Goal: Information Seeking & Learning: Find specific page/section

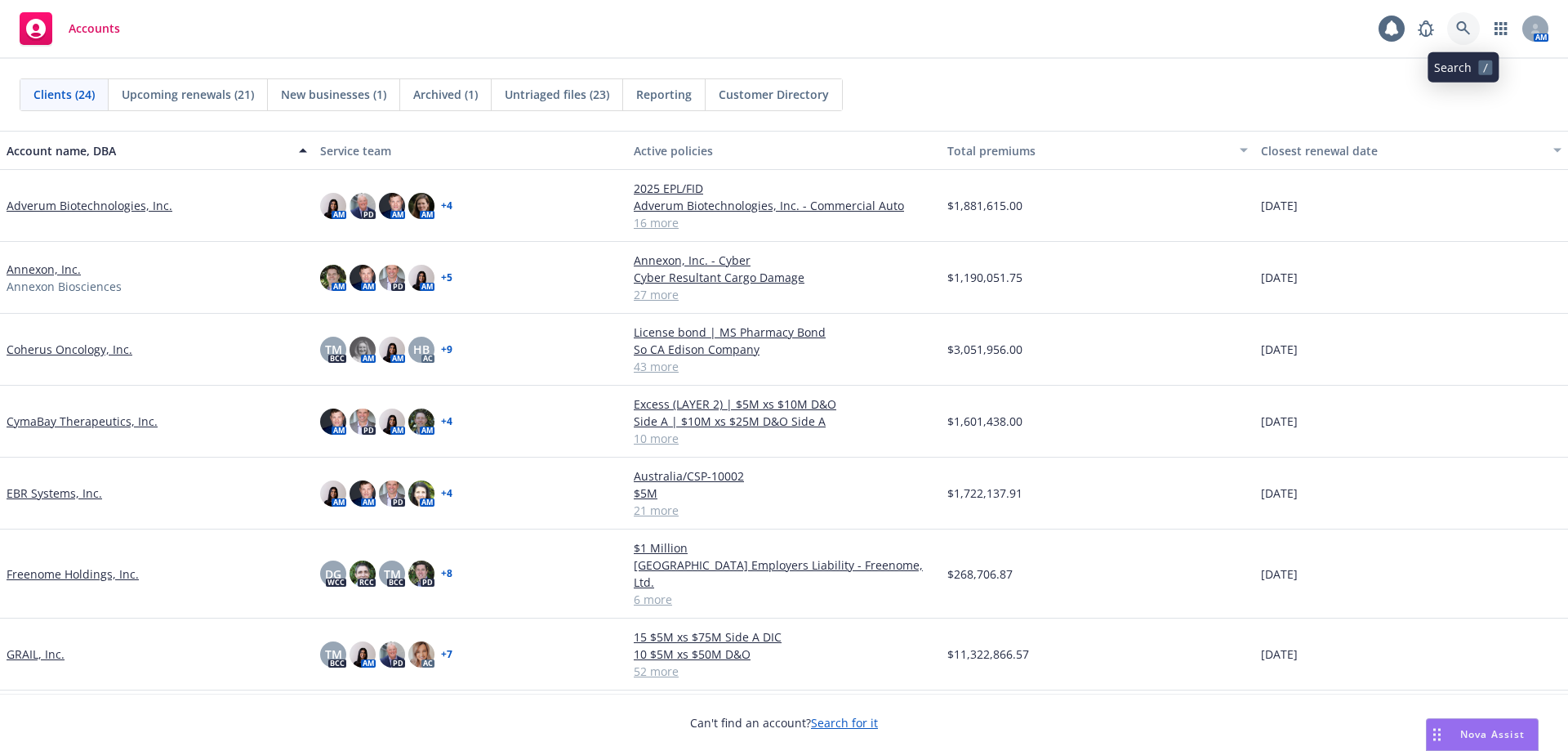
click at [1464, 33] on icon at bounding box center [1463, 28] width 15 height 15
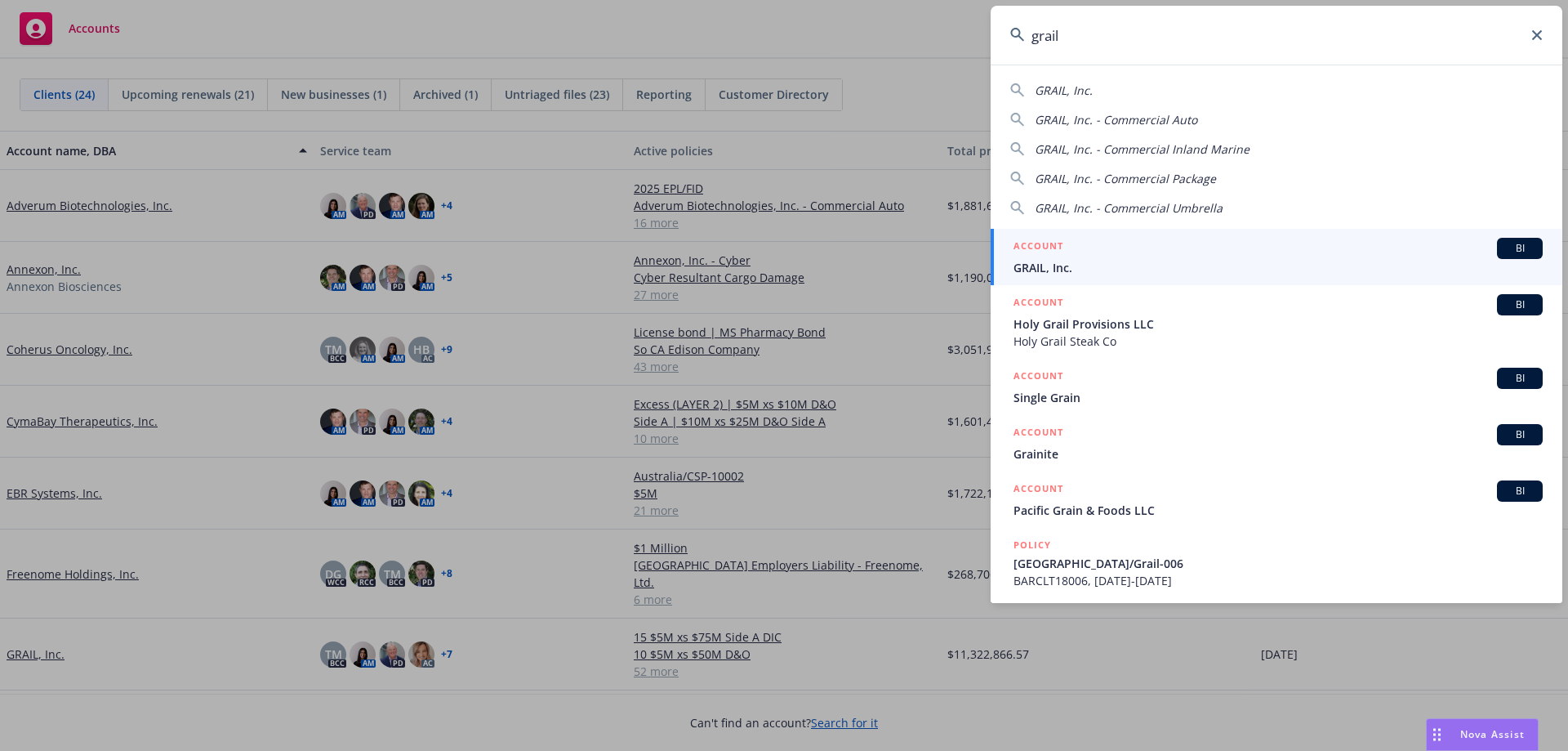
type input "grail"
click at [1080, 260] on span "GRAIL, Inc." at bounding box center [1278, 268] width 529 height 17
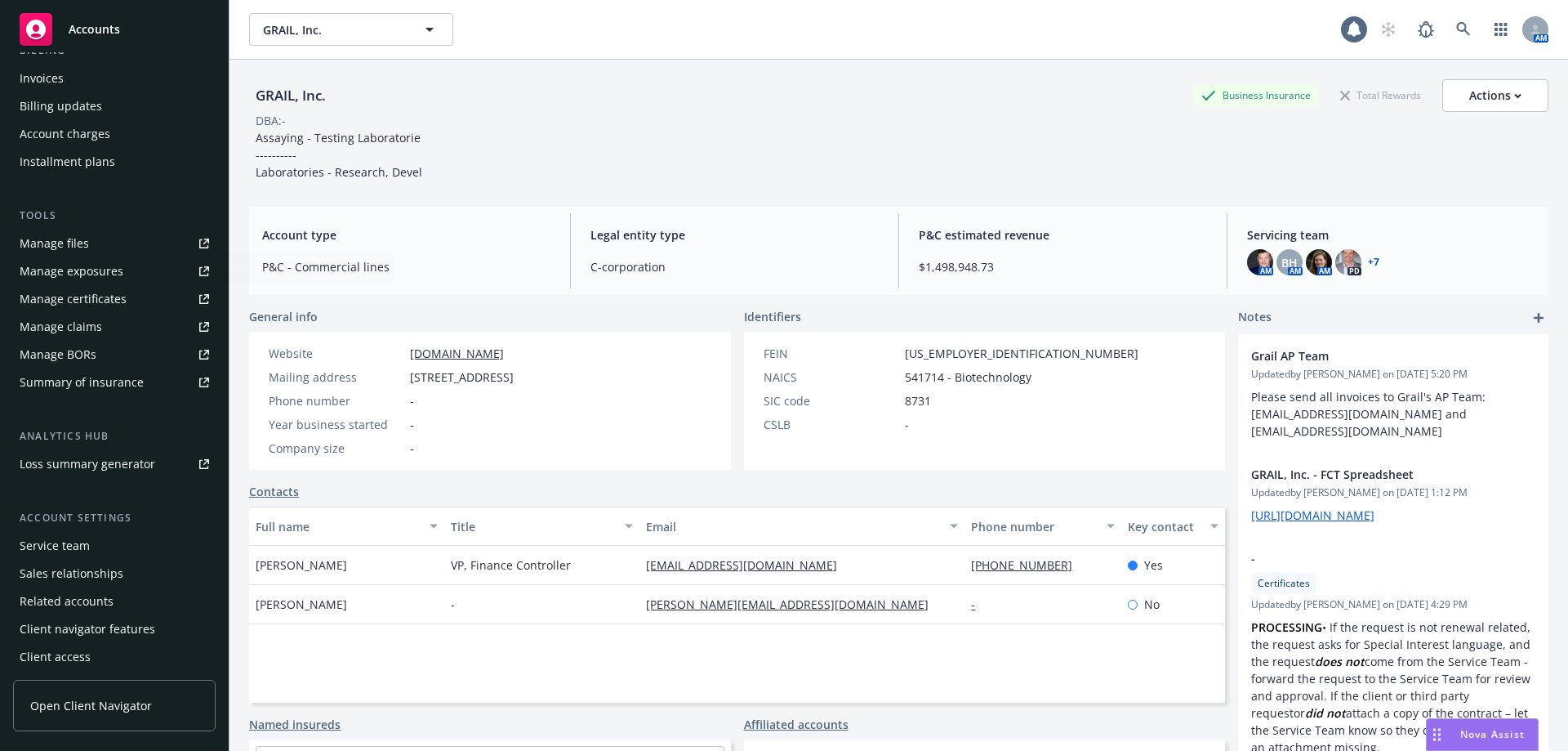
scroll to position [314, 0]
click at [85, 241] on div "Manage files" at bounding box center [55, 240] width 69 height 26
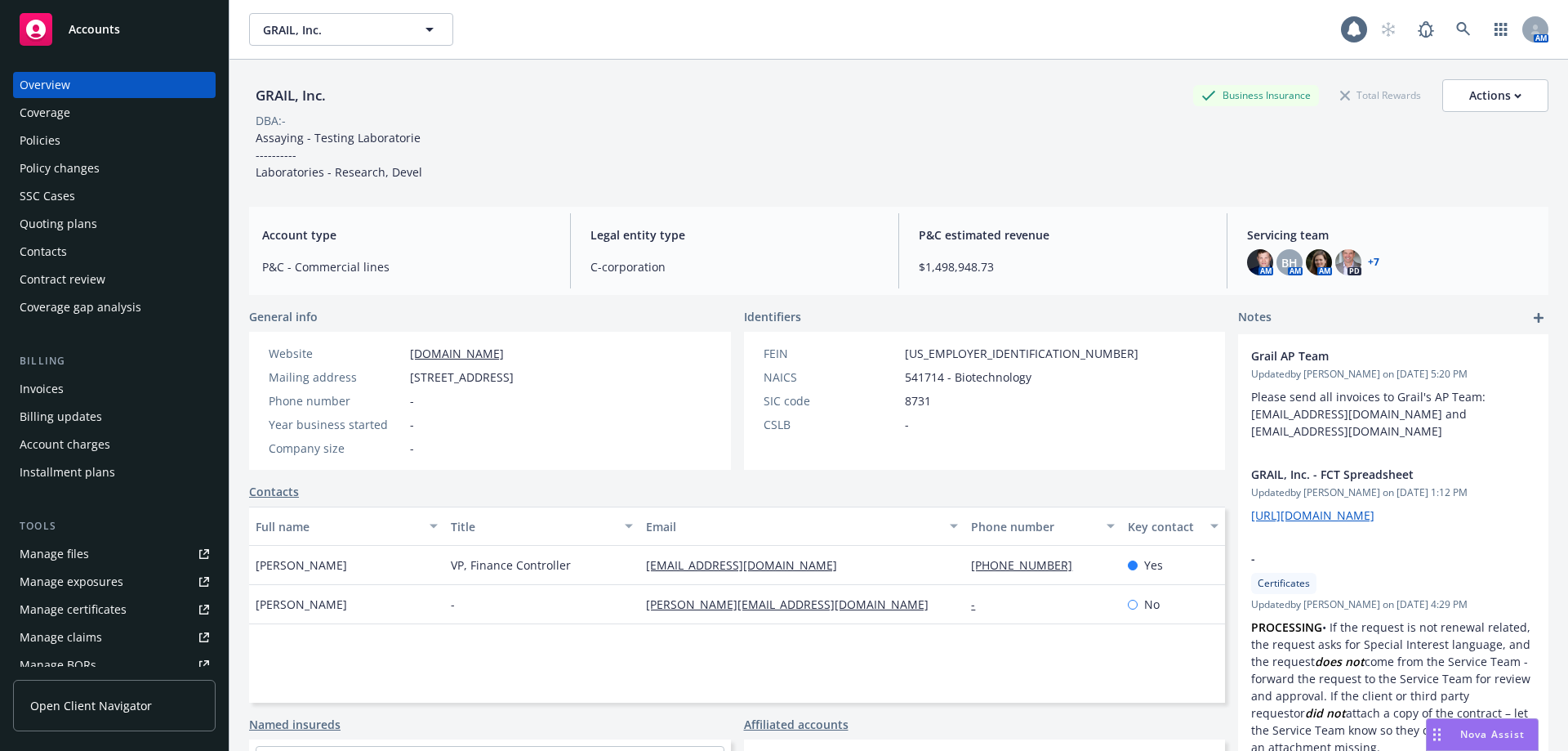
click at [76, 143] on div "Policies" at bounding box center [115, 141] width 189 height 26
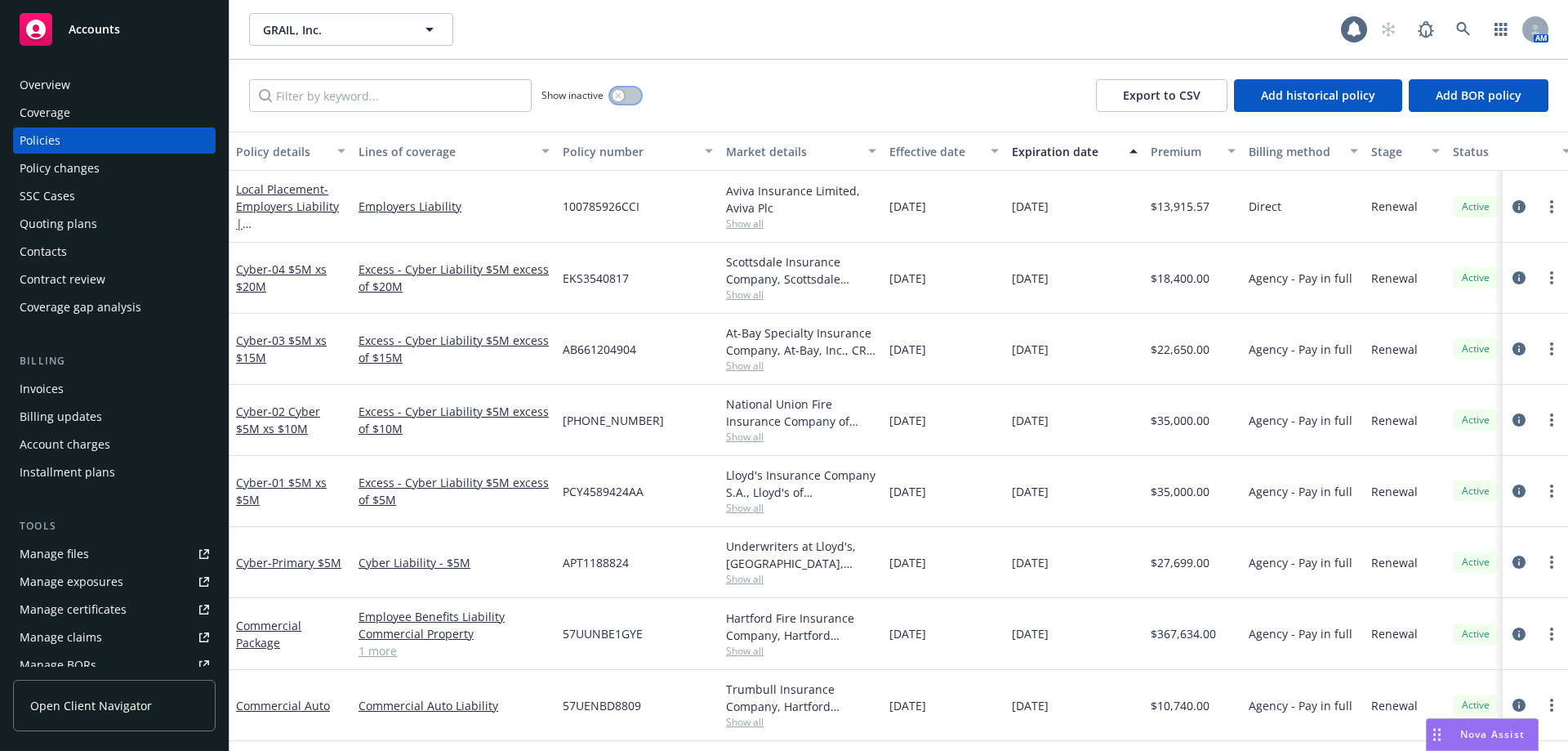
click at [633, 96] on button "button" at bounding box center [625, 96] width 31 height 17
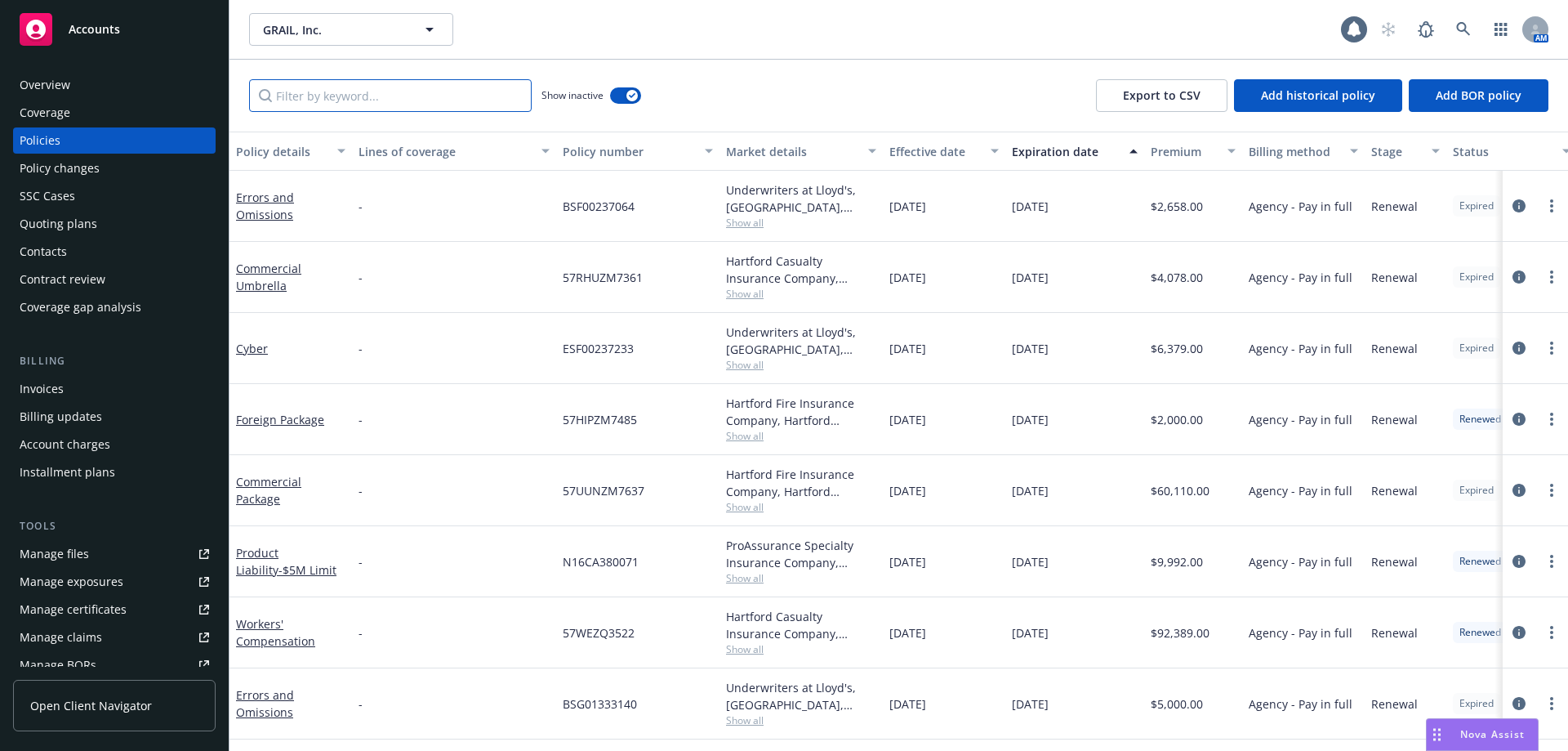
click at [362, 99] on input "Filter by keyword..." at bounding box center [390, 96] width 282 height 33
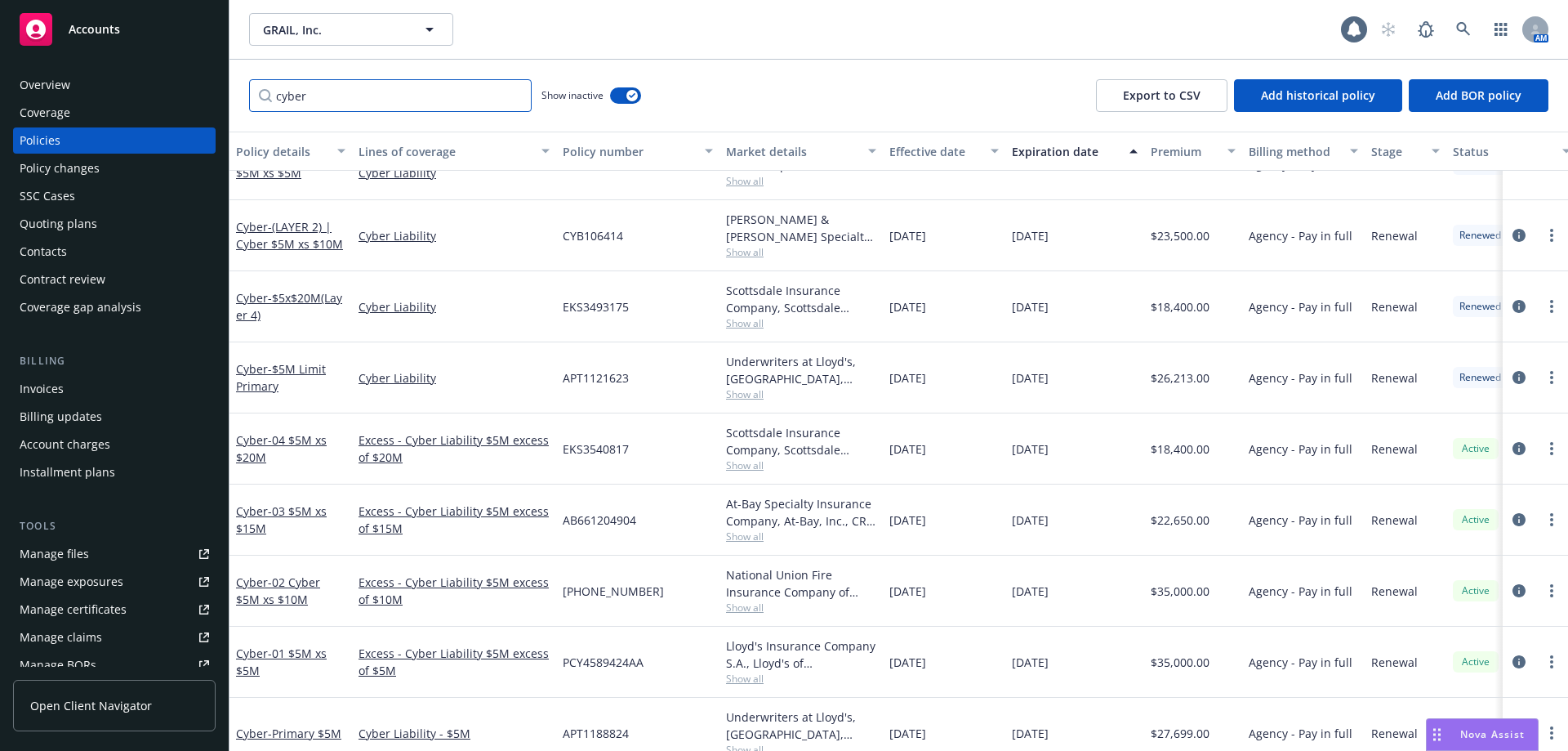
scroll to position [1249, 0]
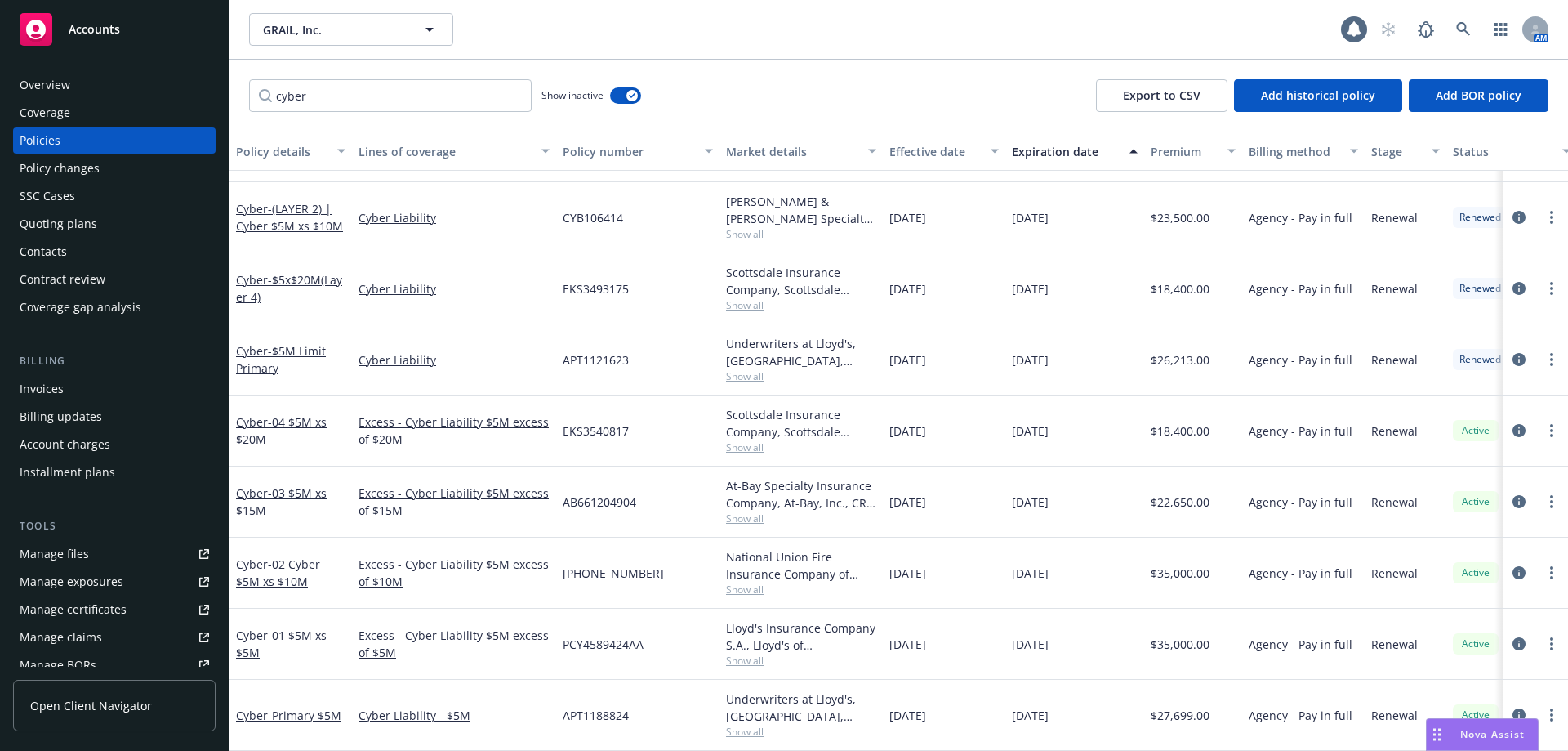
click at [751, 369] on span "Show all" at bounding box center [801, 376] width 150 height 14
click at [282, 343] on span "- $5M Limit Primary" at bounding box center [281, 360] width 89 height 33
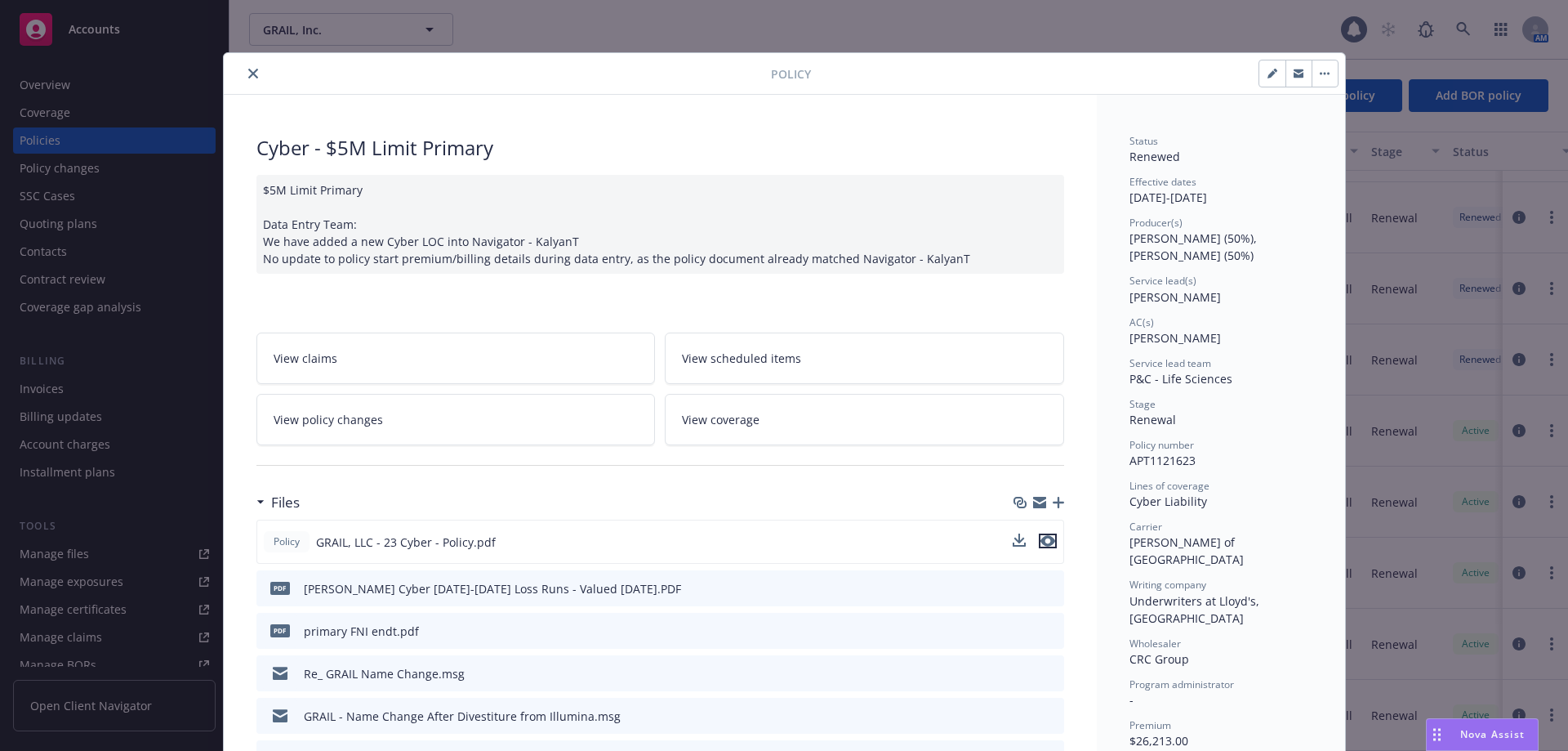
click at [1041, 540] on icon "preview file" at bounding box center [1048, 541] width 15 height 11
click at [248, 75] on icon "close" at bounding box center [253, 73] width 10 height 10
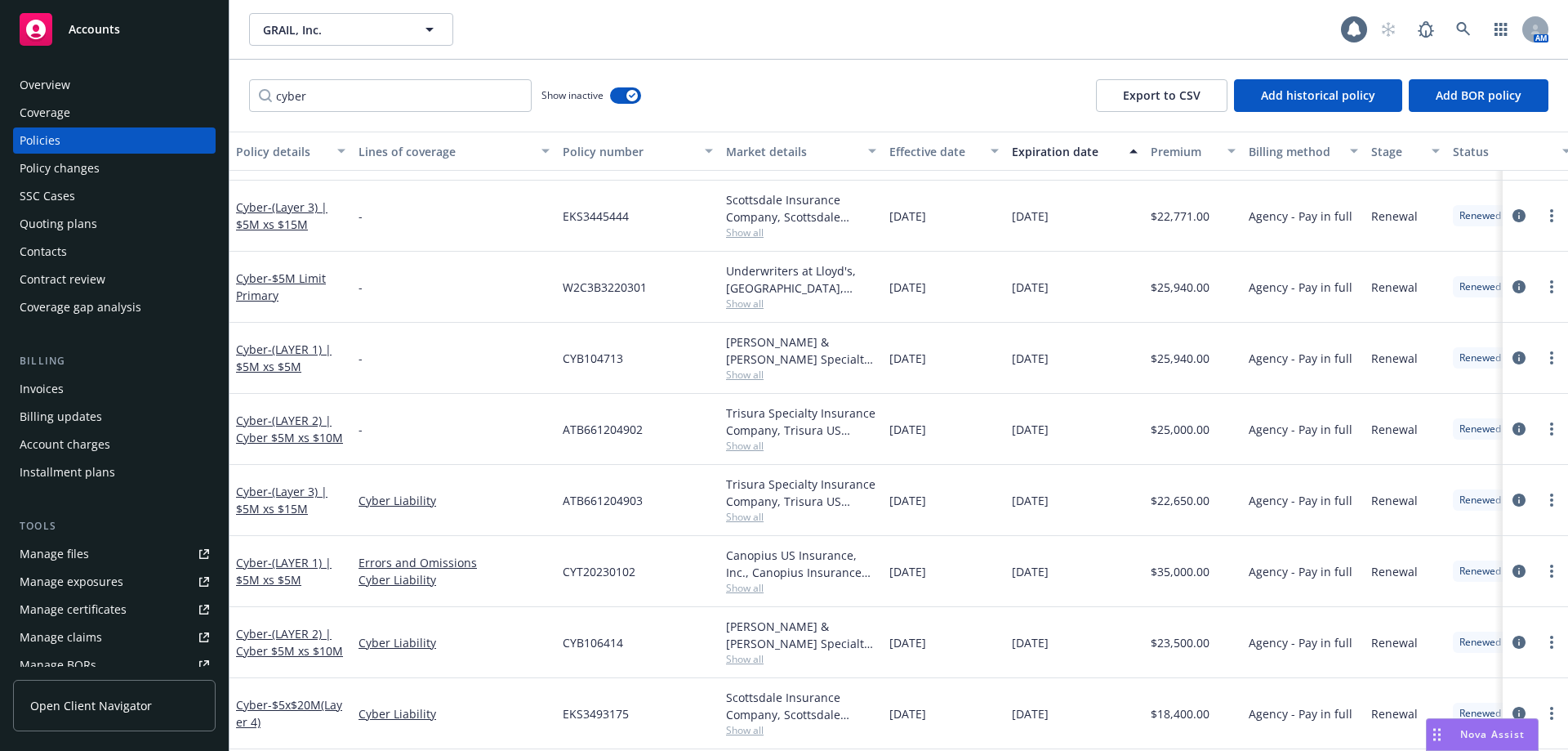
scroll to position [790, 0]
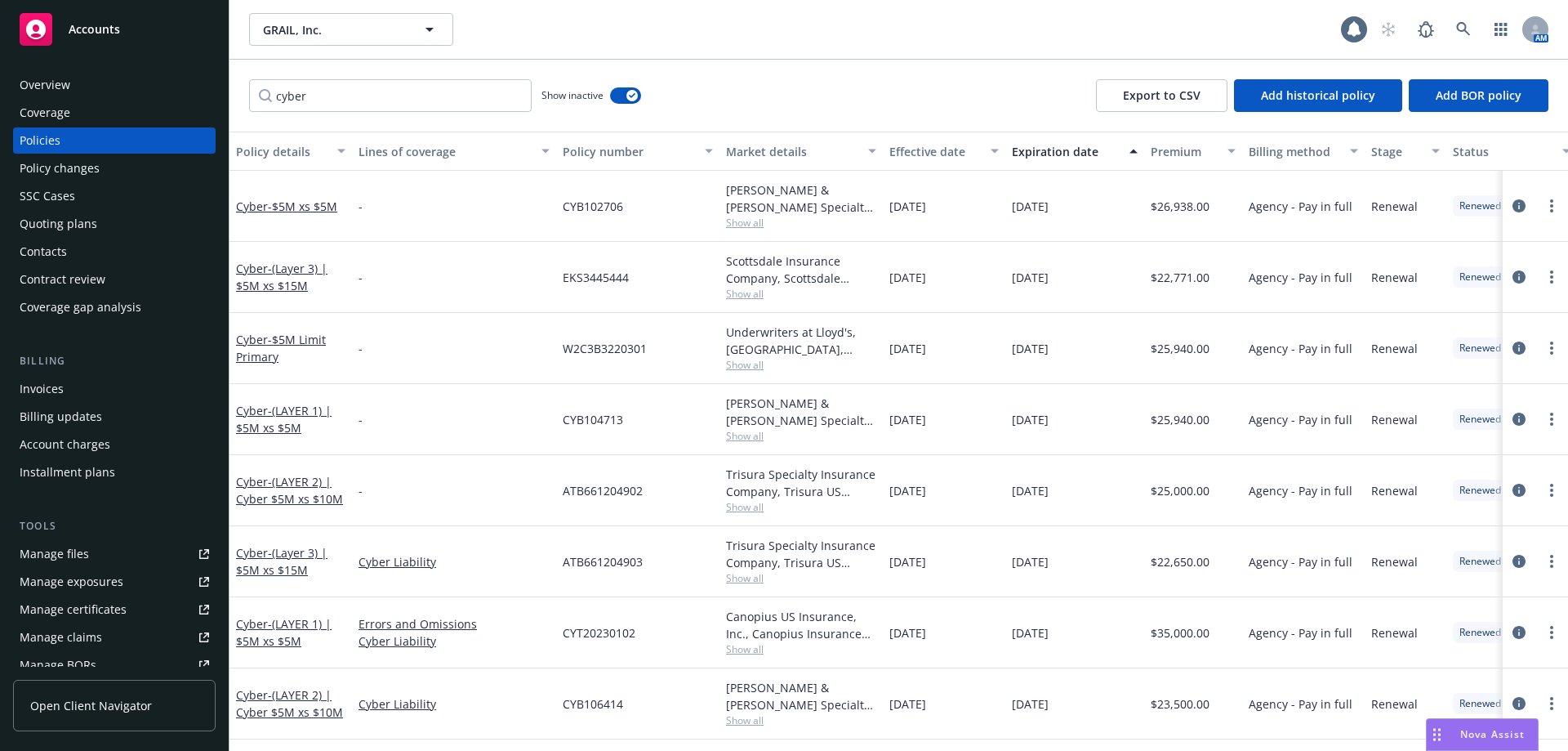
click at [754, 367] on span "Show all" at bounding box center [801, 365] width 150 height 14
click at [280, 342] on span "- $5M Limit Primary" at bounding box center [281, 349] width 89 height 33
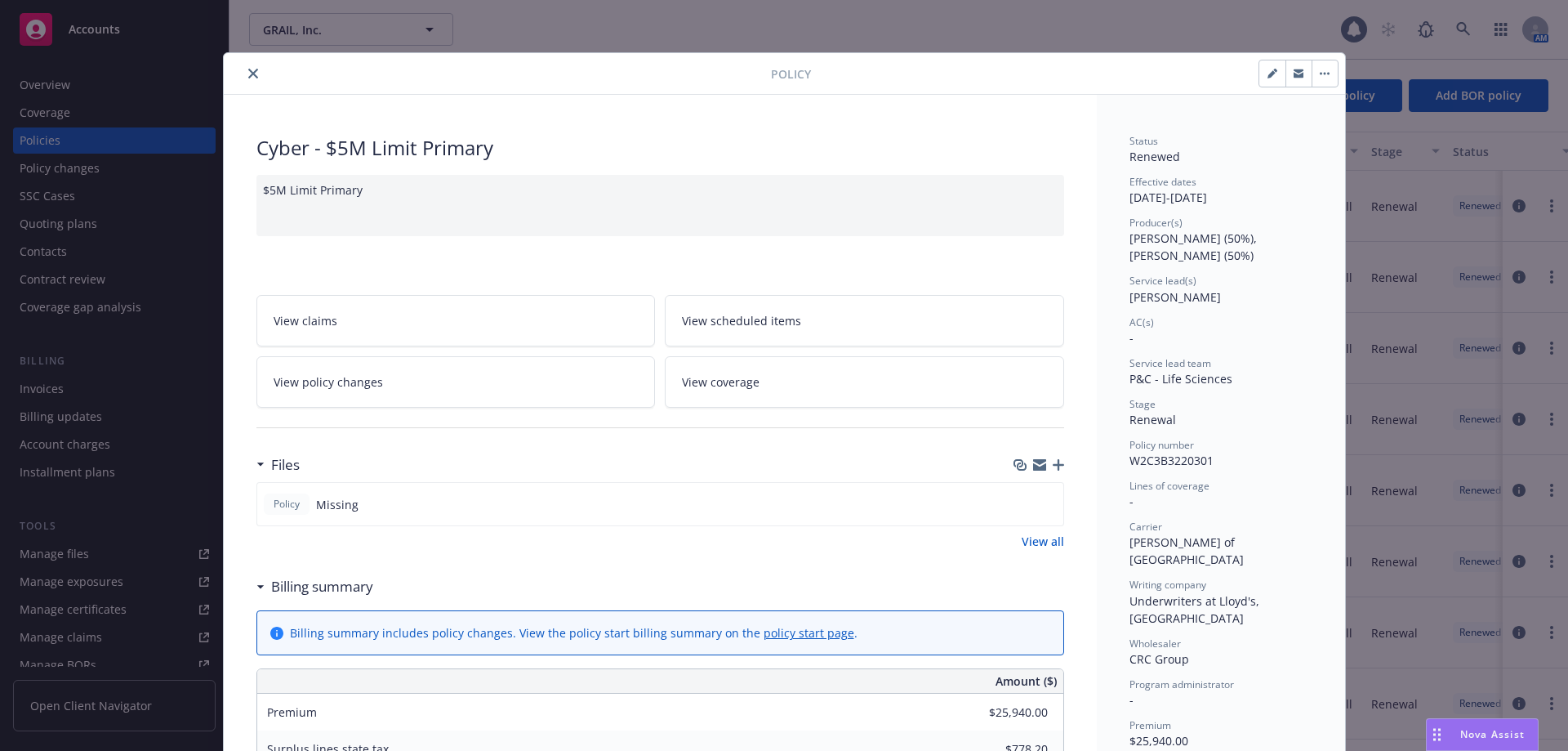
click at [250, 74] on icon "close" at bounding box center [253, 73] width 10 height 10
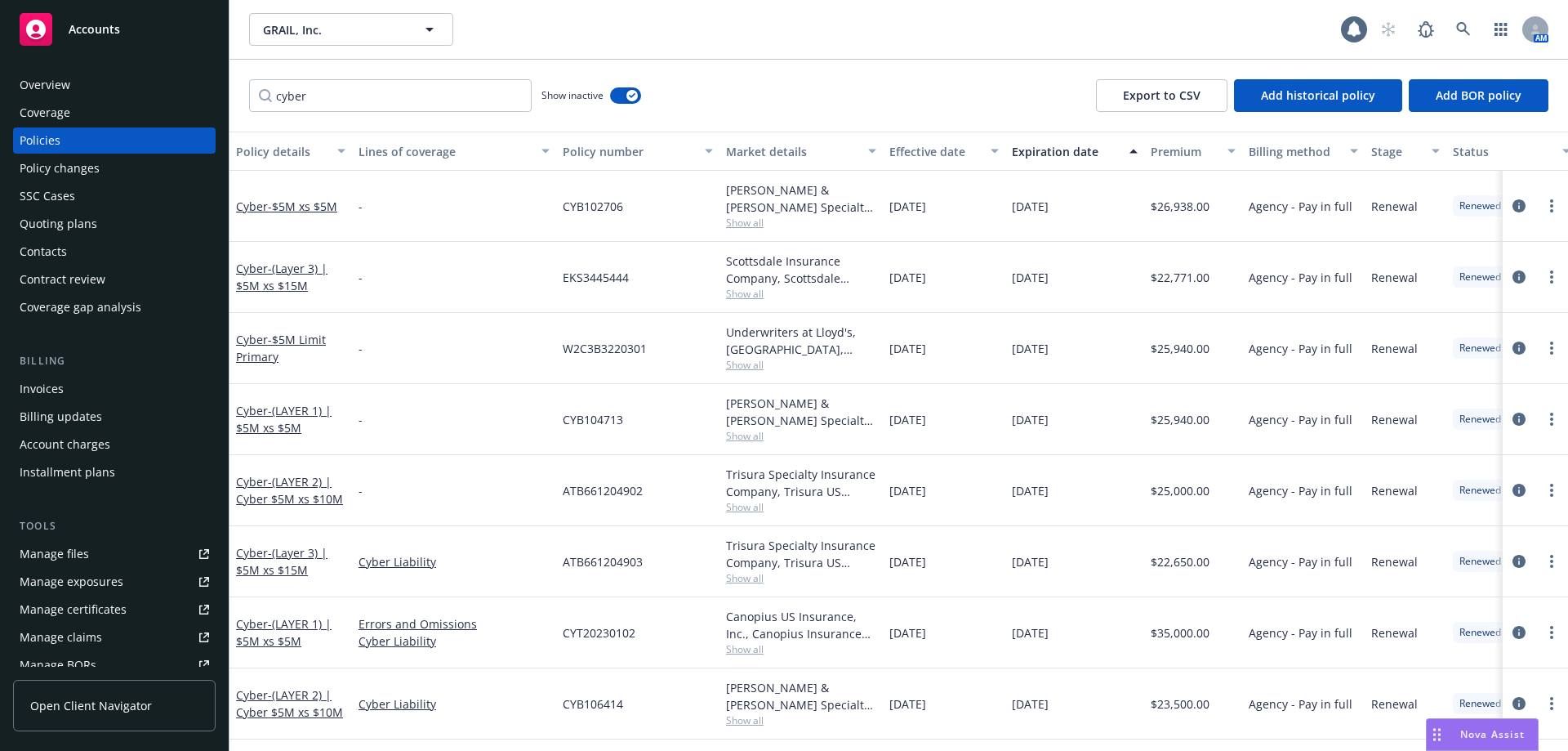
scroll to position [1197, 0]
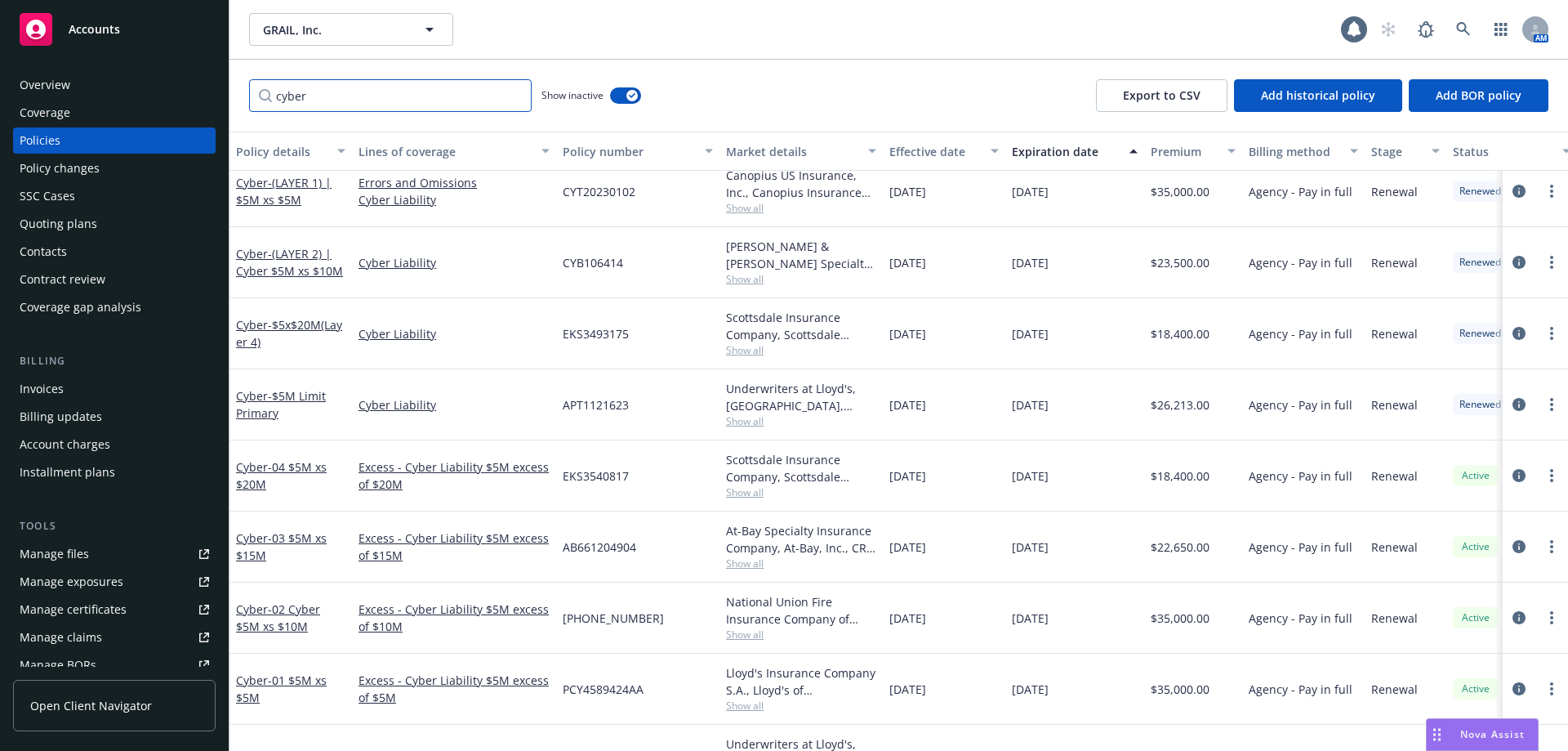
drag, startPoint x: 332, startPoint y: 98, endPoint x: 85, endPoint y: 83, distance: 247.5
click at [87, 83] on div "Accounts Overview Coverage Policies Policy changes SSC Cases Quoting plans Cont…" at bounding box center [784, 376] width 1568 height 751
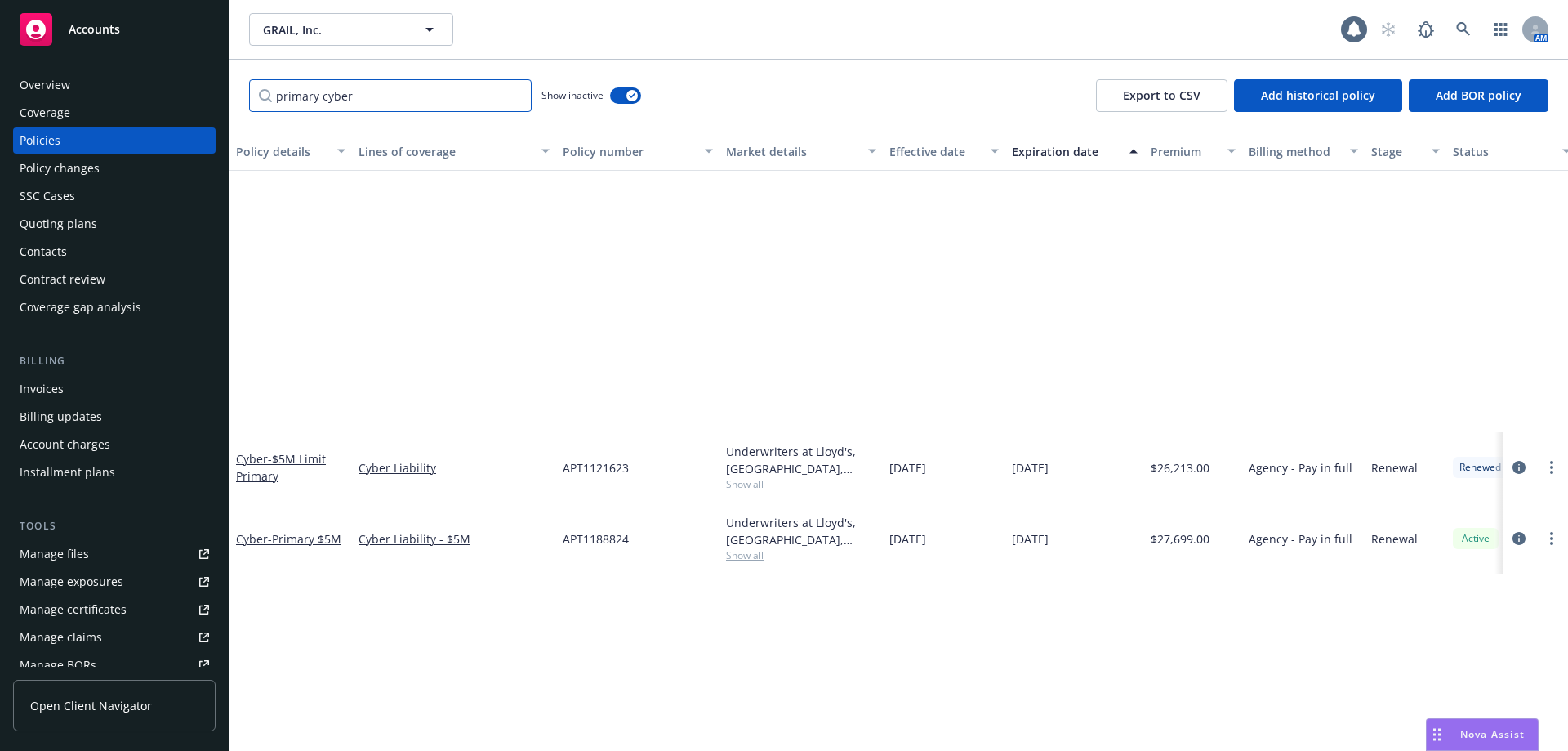
scroll to position [0, 0]
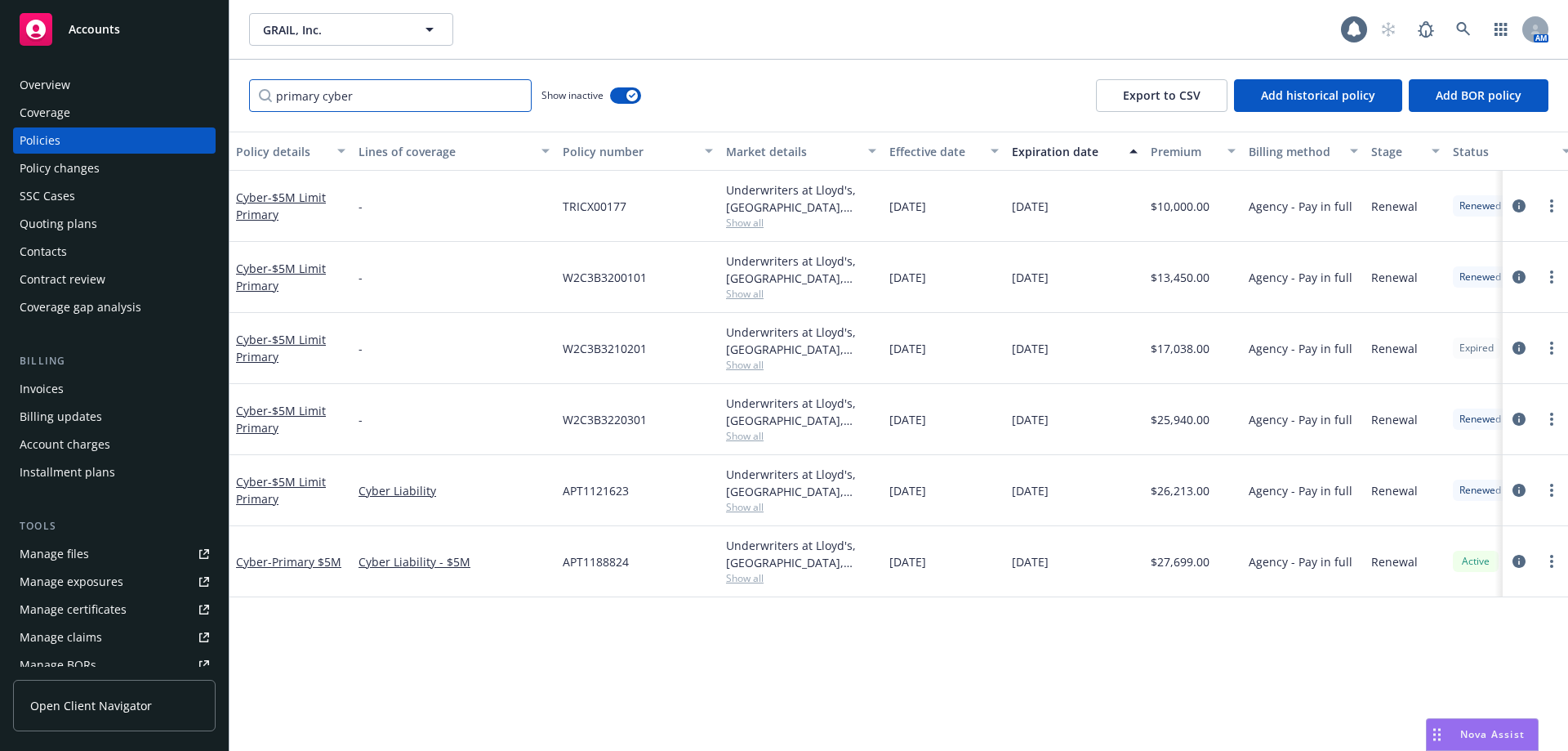
type input "primary cyber"
click at [755, 225] on span "Show all" at bounding box center [801, 223] width 150 height 14
click at [758, 668] on div "Policy details Lines of coverage Policy number Market details Effective date Ex…" at bounding box center [898, 441] width 1339 height 620
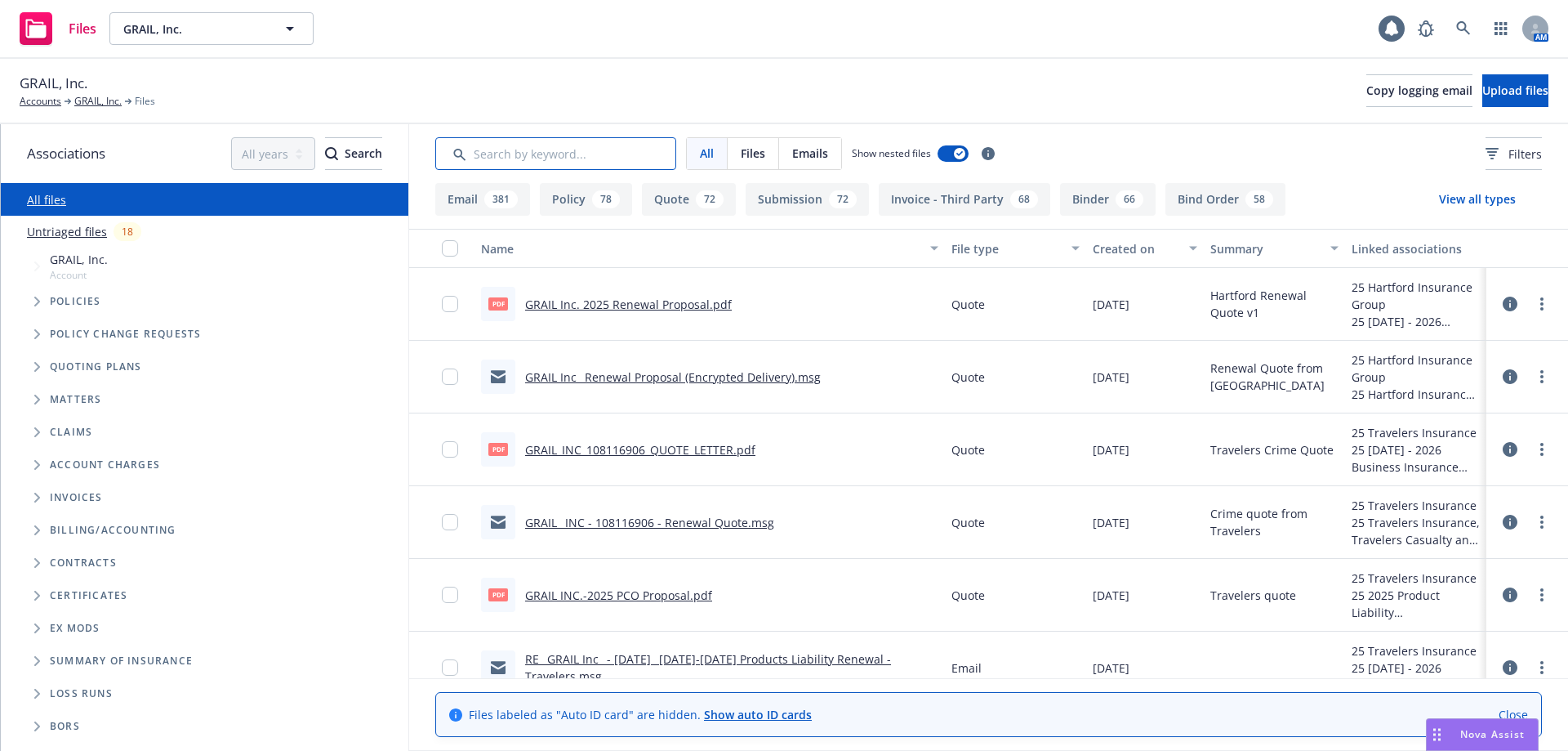
click at [544, 150] on input "Search by keyword..." at bounding box center [555, 154] width 241 height 33
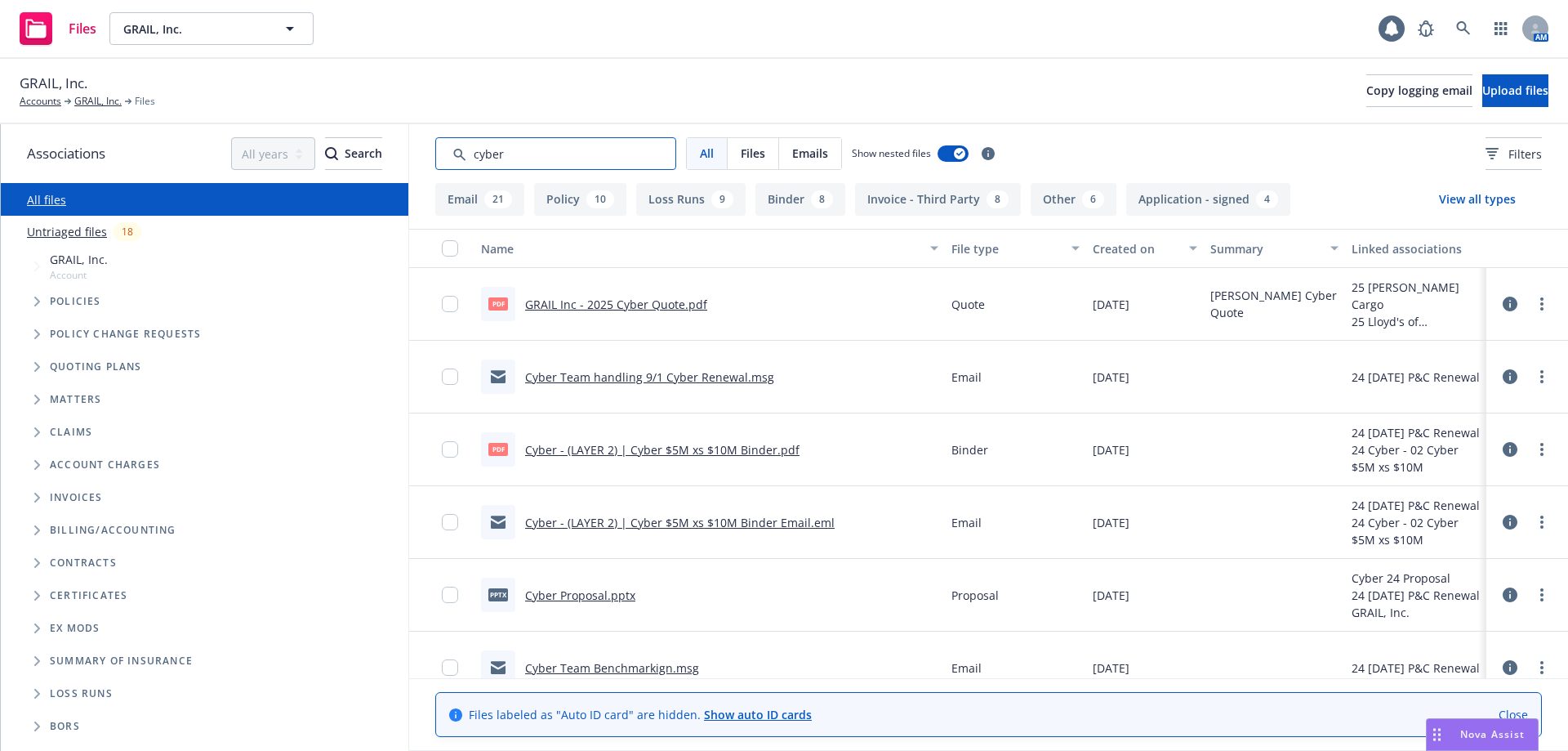
type input "cyber"
click at [588, 597] on link "Cyber Proposal.pptx" at bounding box center [580, 595] width 110 height 16
